Goal: Navigation & Orientation: Go to known website

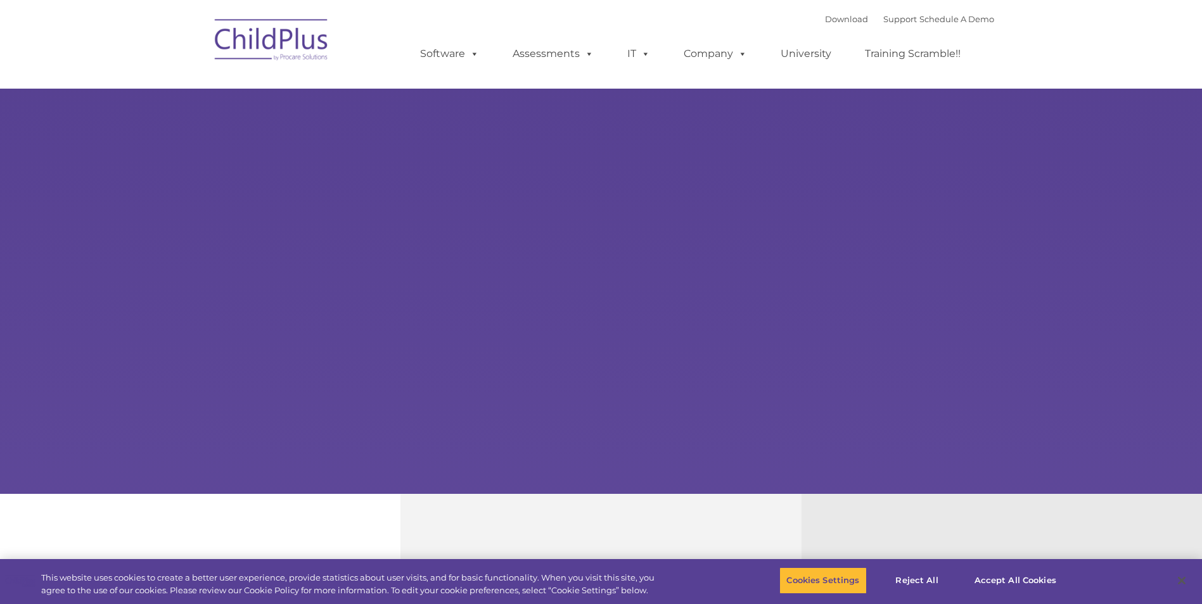
select select "MEDIUM"
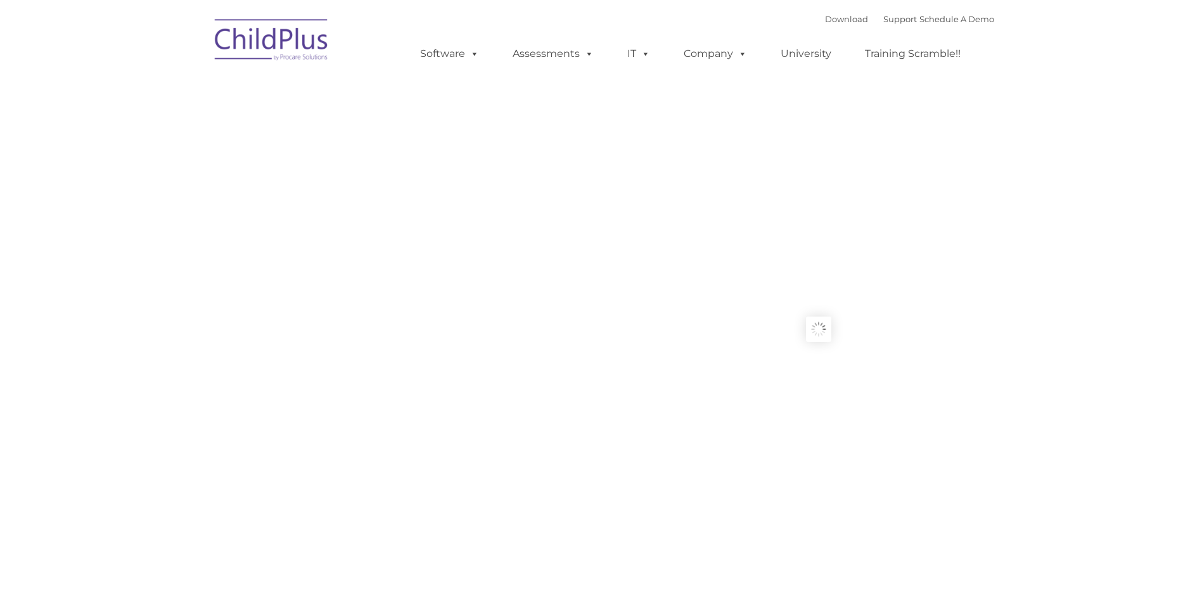
type input ""
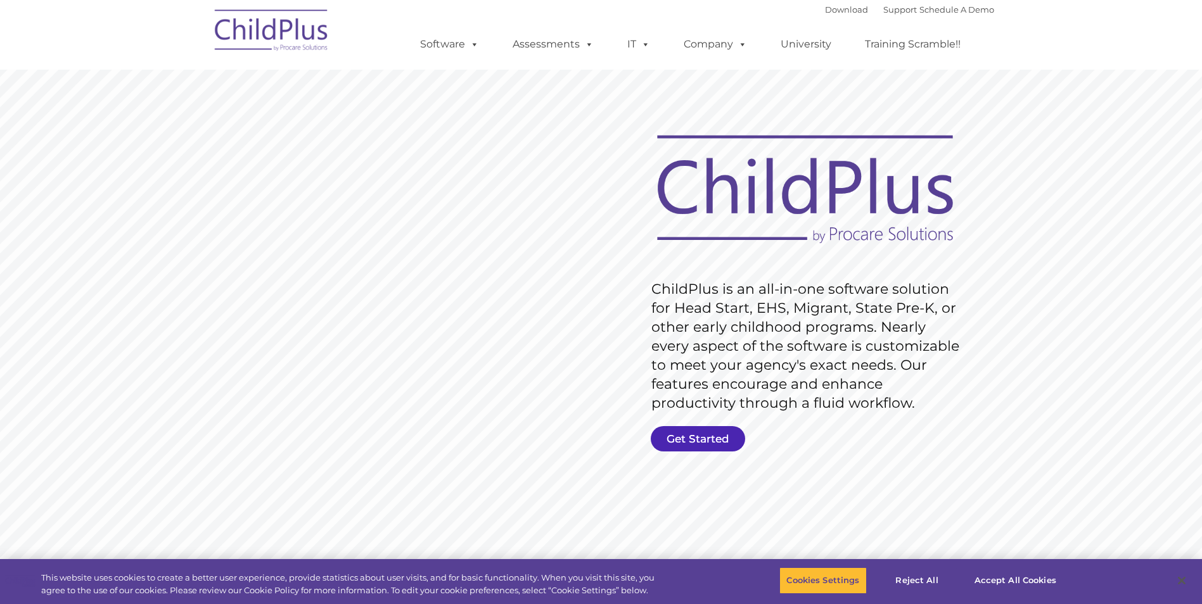
click at [684, 433] on link "Get Started" at bounding box center [698, 438] width 94 height 25
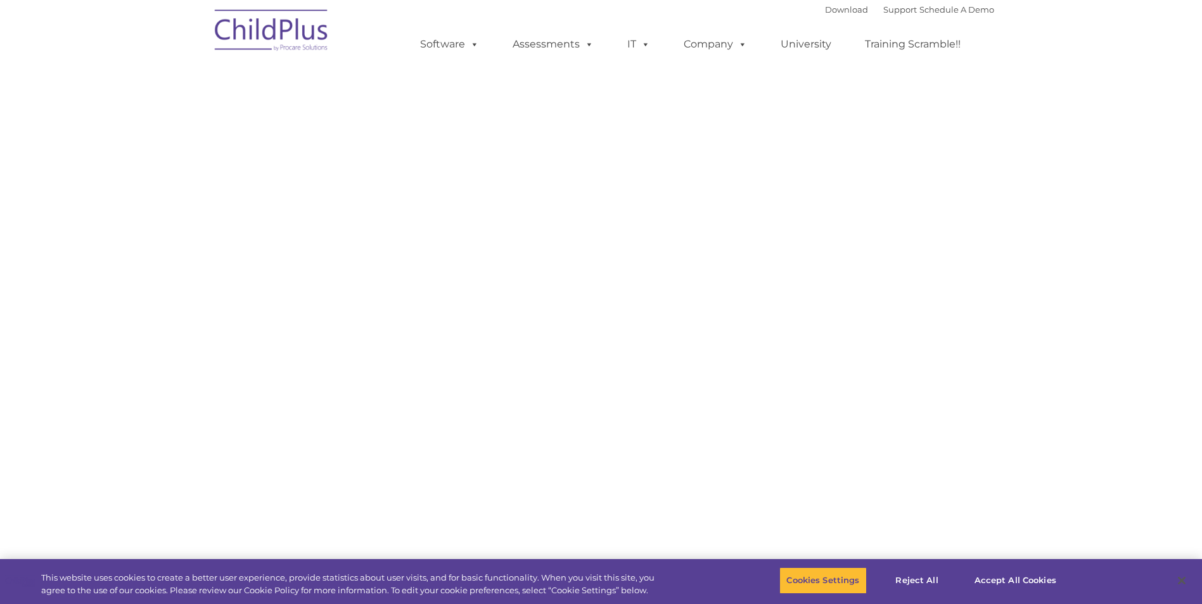
select select "MEDIUM"
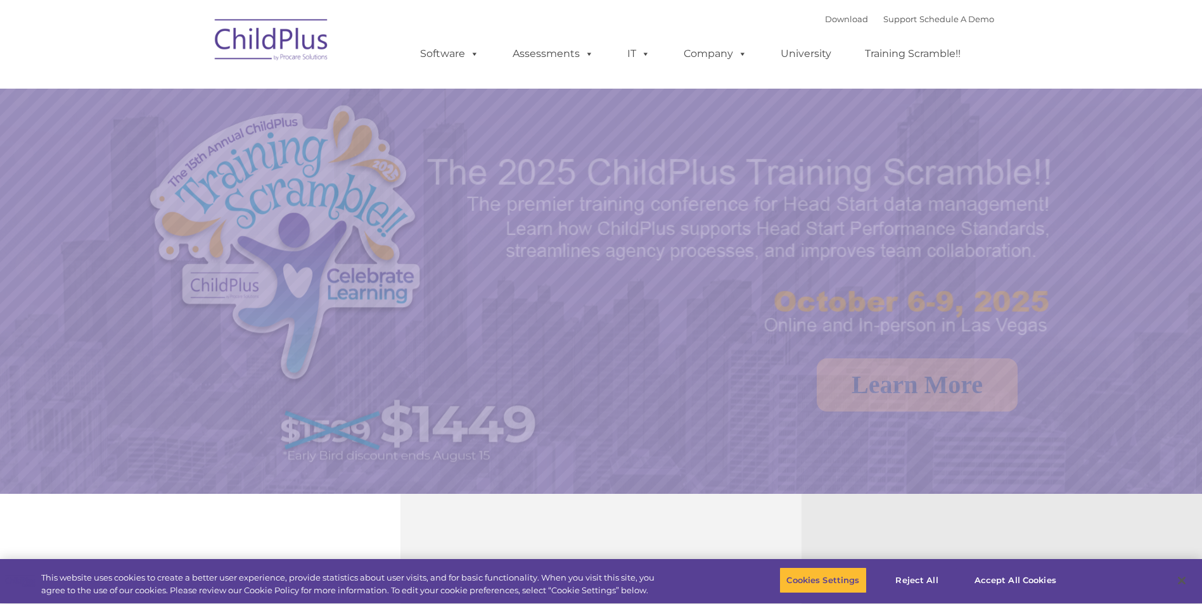
select select "MEDIUM"
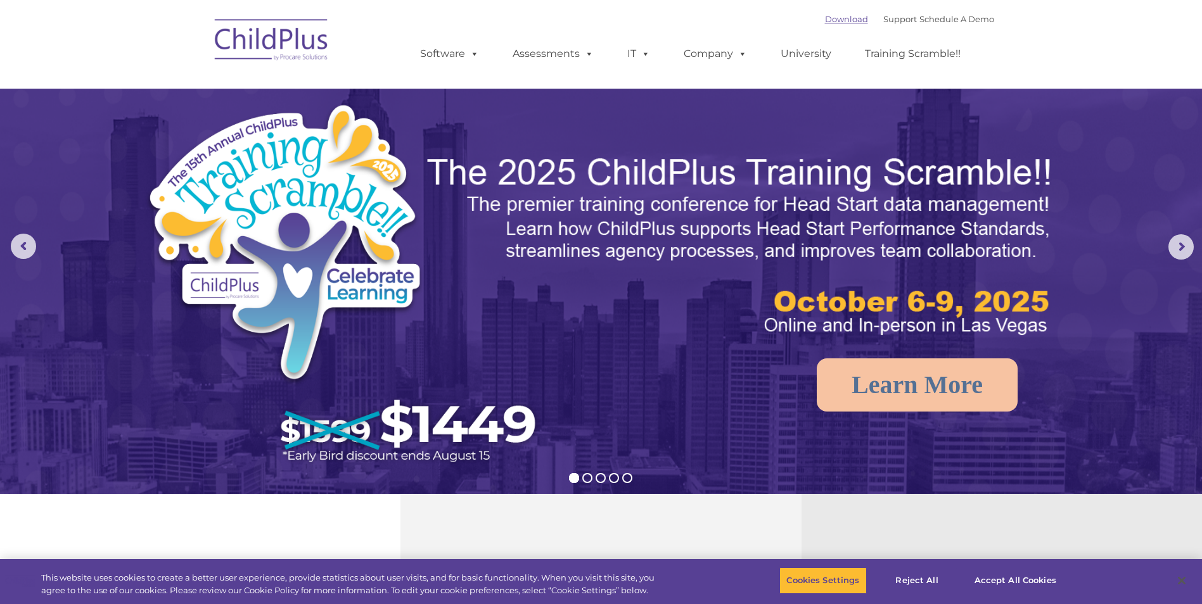
click at [825, 19] on link "Download" at bounding box center [846, 19] width 43 height 10
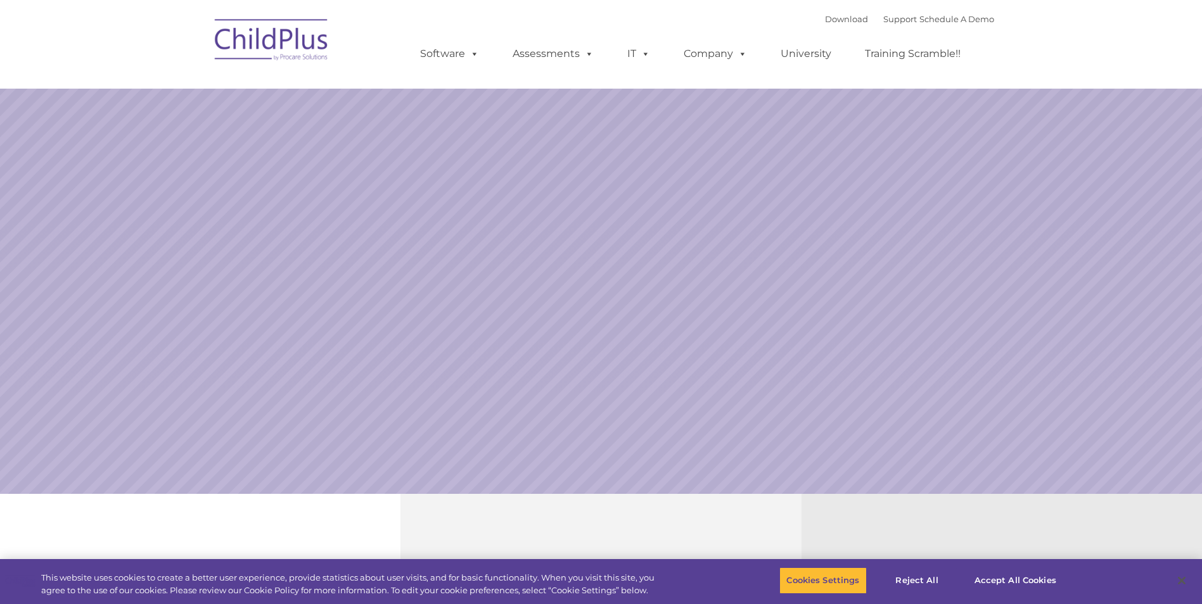
select select "MEDIUM"
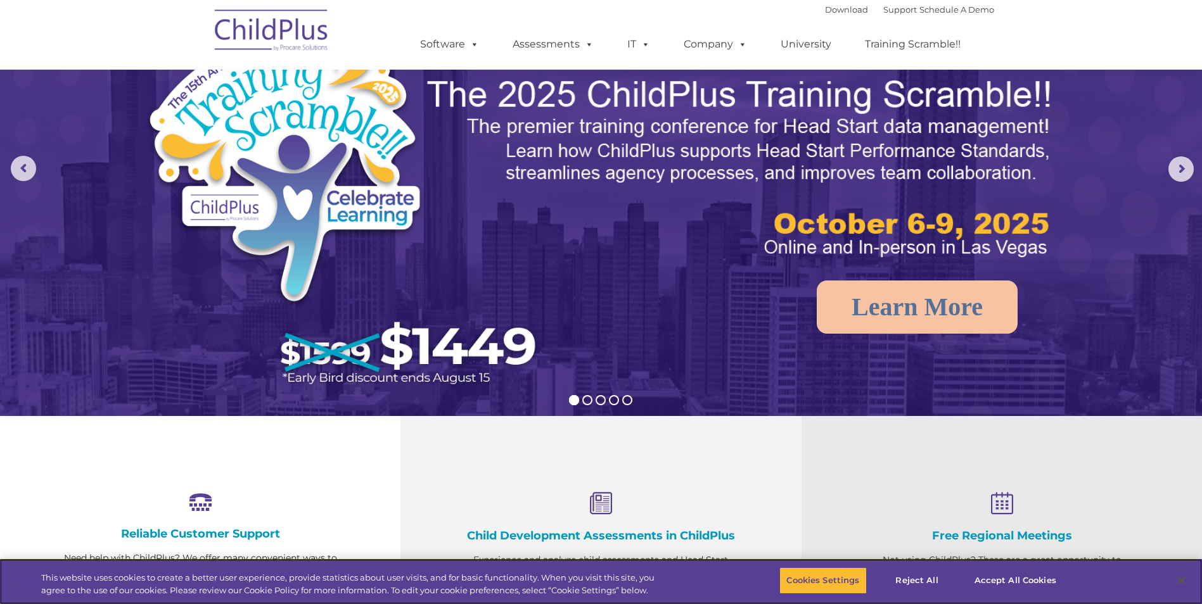
scroll to position [56, 0]
